Goal: Navigation & Orientation: Find specific page/section

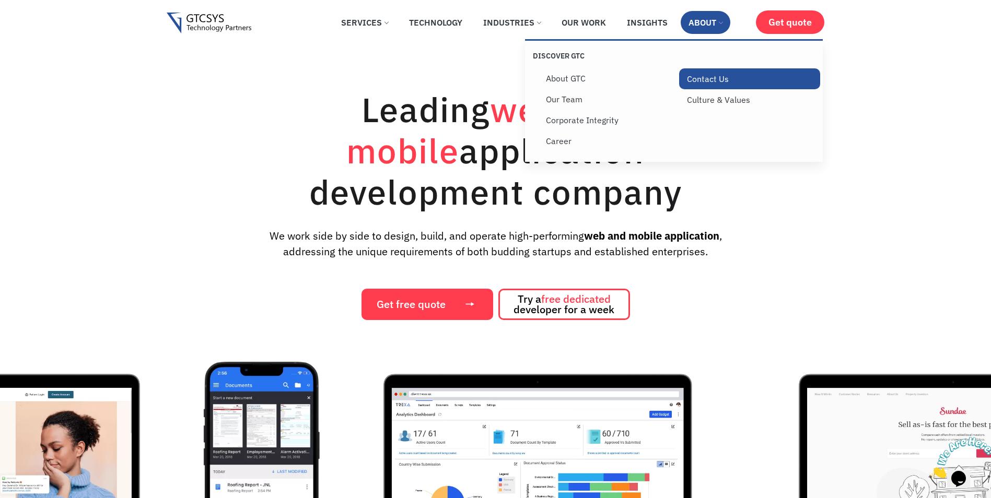
click at [696, 77] on link "Contact Us" at bounding box center [749, 78] width 141 height 21
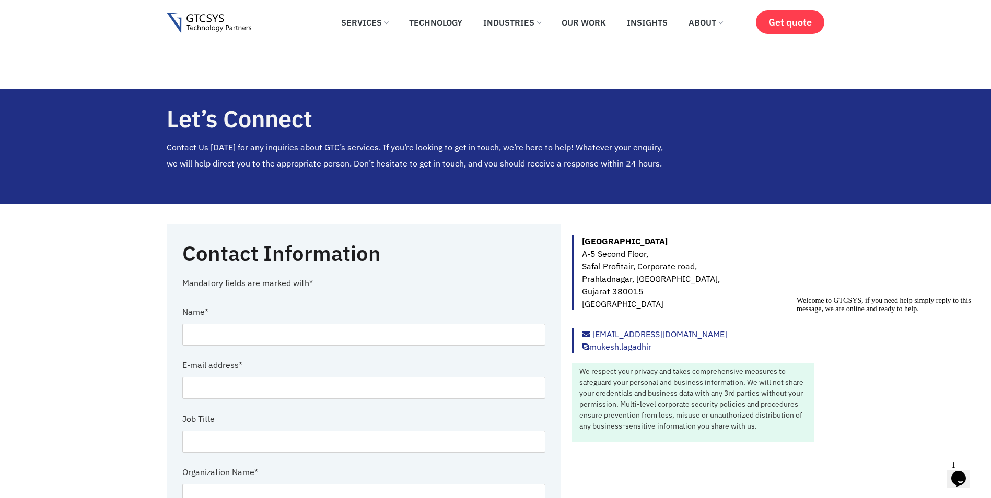
click at [226, 25] on img at bounding box center [209, 23] width 85 height 21
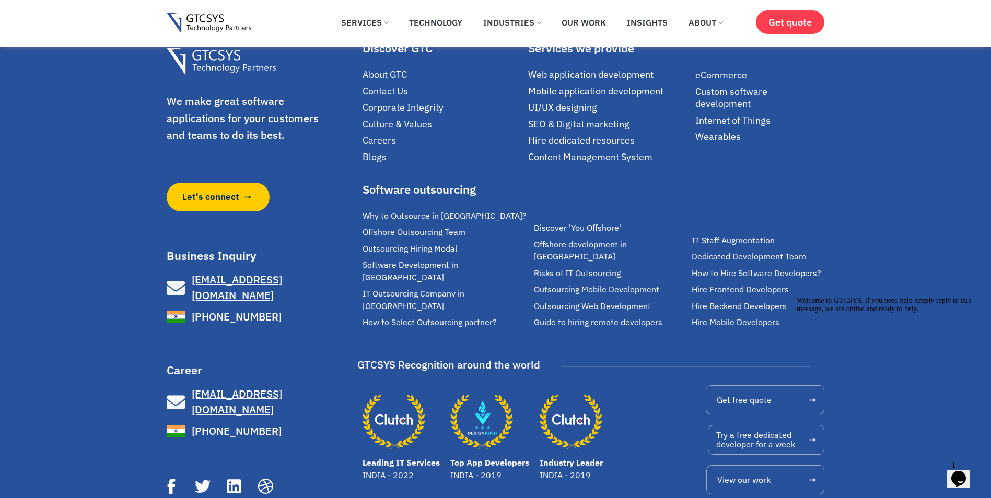
scroll to position [7269, 0]
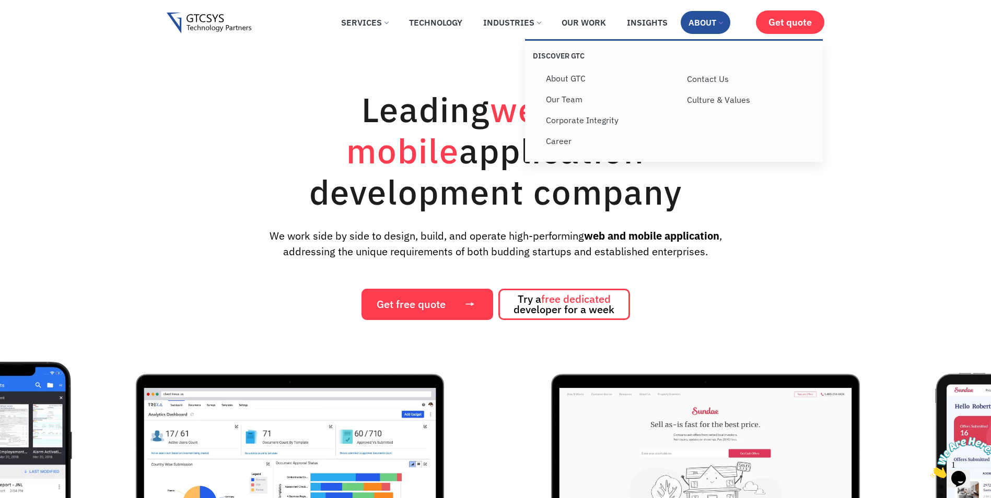
click at [712, 27] on link "About" at bounding box center [706, 22] width 50 height 23
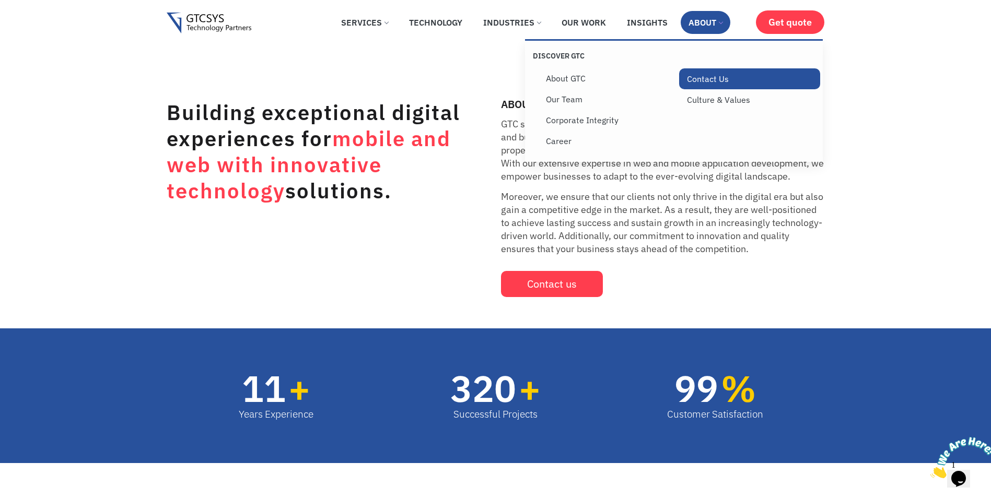
click at [698, 78] on link "Contact Us" at bounding box center [749, 78] width 141 height 21
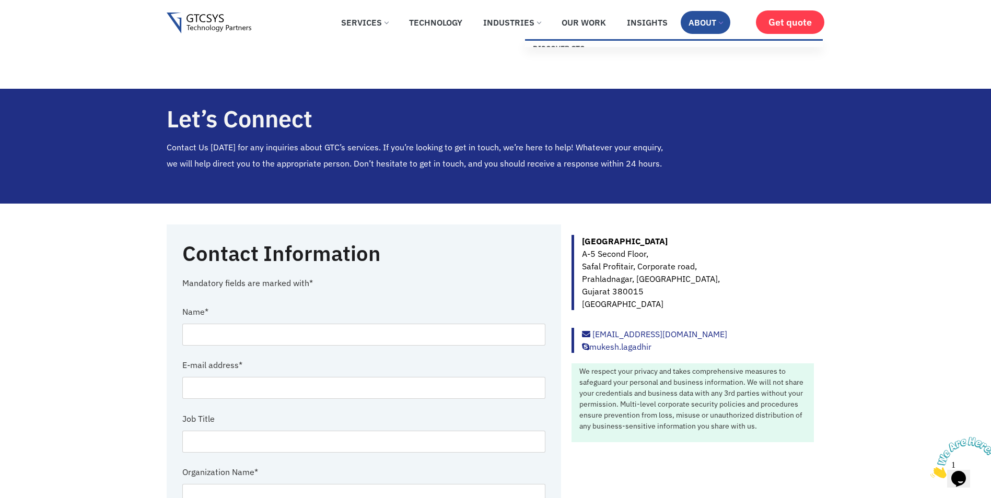
click at [703, 26] on link "About" at bounding box center [706, 22] width 50 height 23
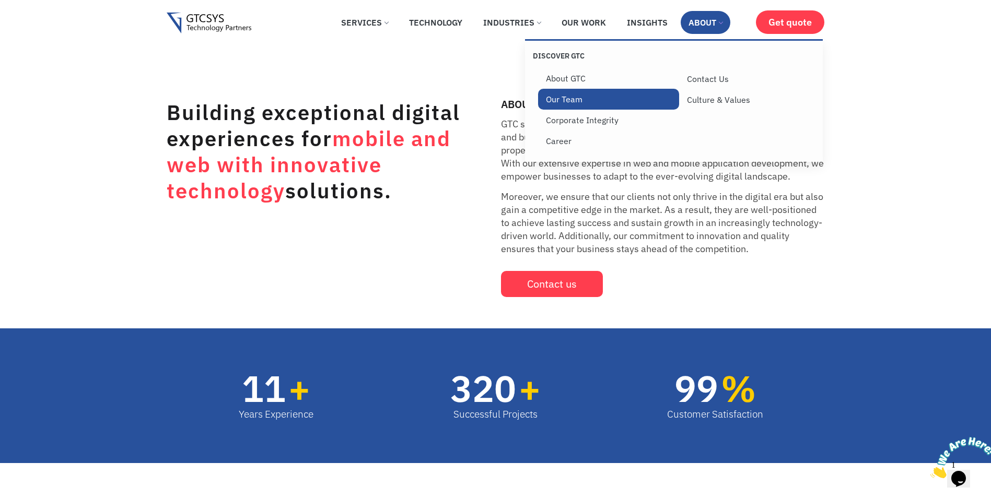
click at [559, 105] on link "Our Team" at bounding box center [608, 99] width 141 height 21
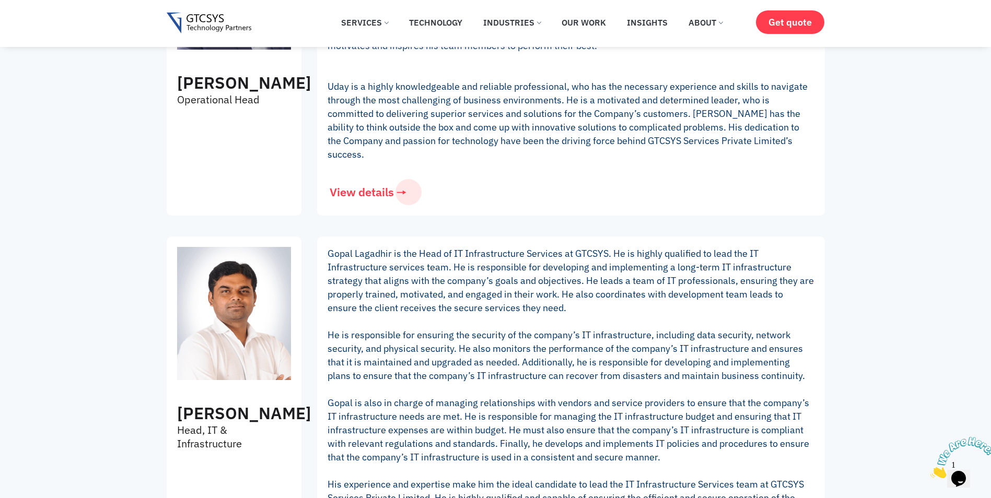
scroll to position [784, 0]
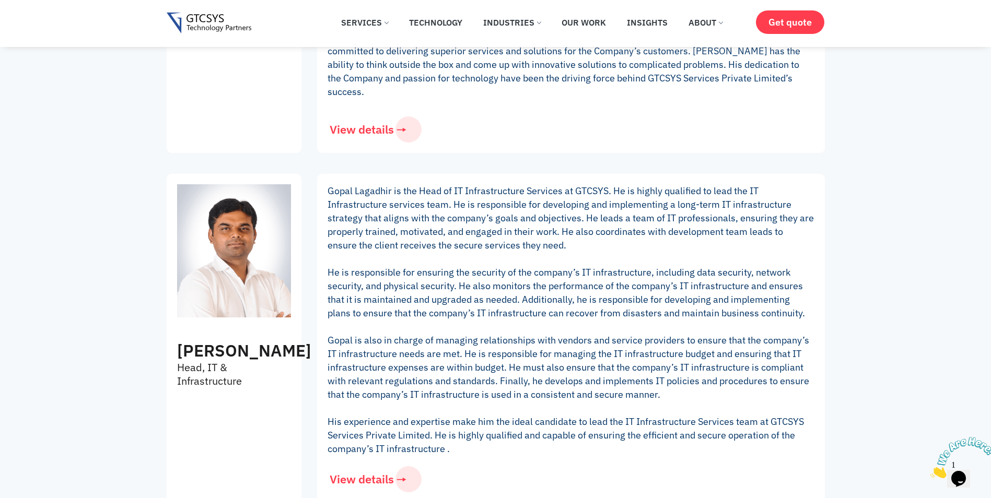
drag, startPoint x: 659, startPoint y: 264, endPoint x: 605, endPoint y: 265, distance: 54.4
